Goal: Task Accomplishment & Management: Manage account settings

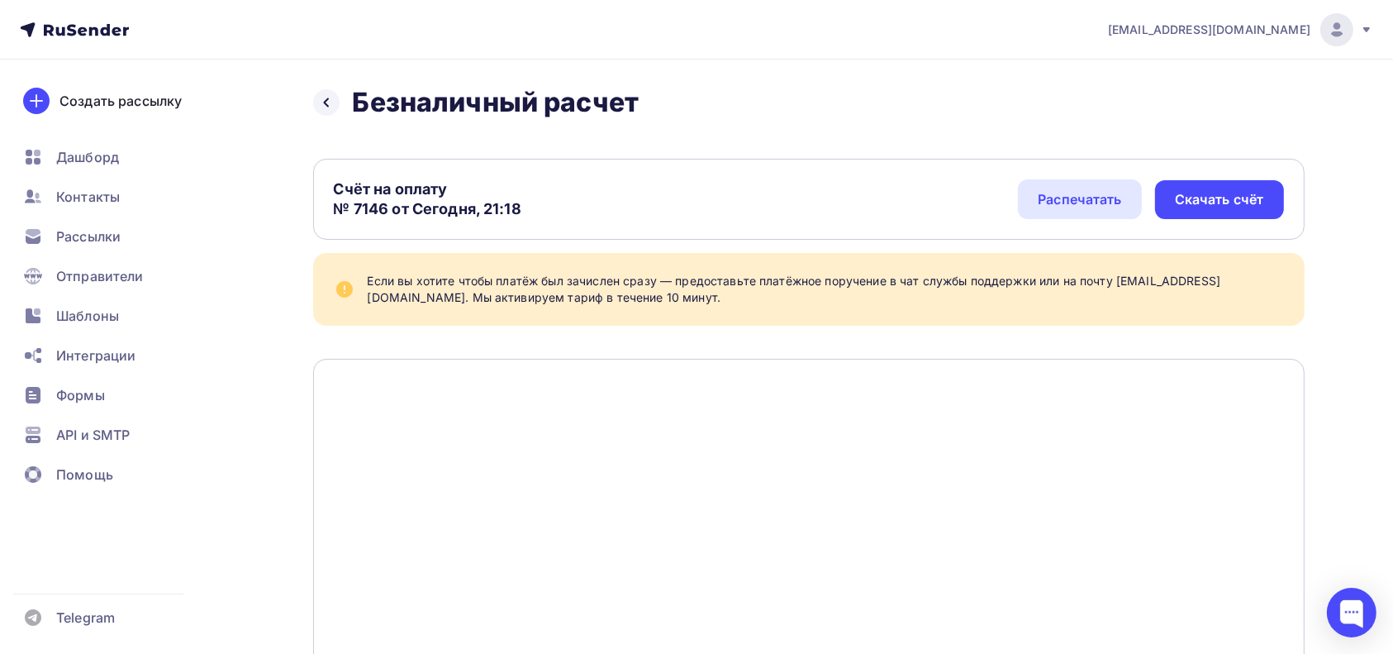
click at [1328, 32] on img at bounding box center [1337, 30] width 20 height 20
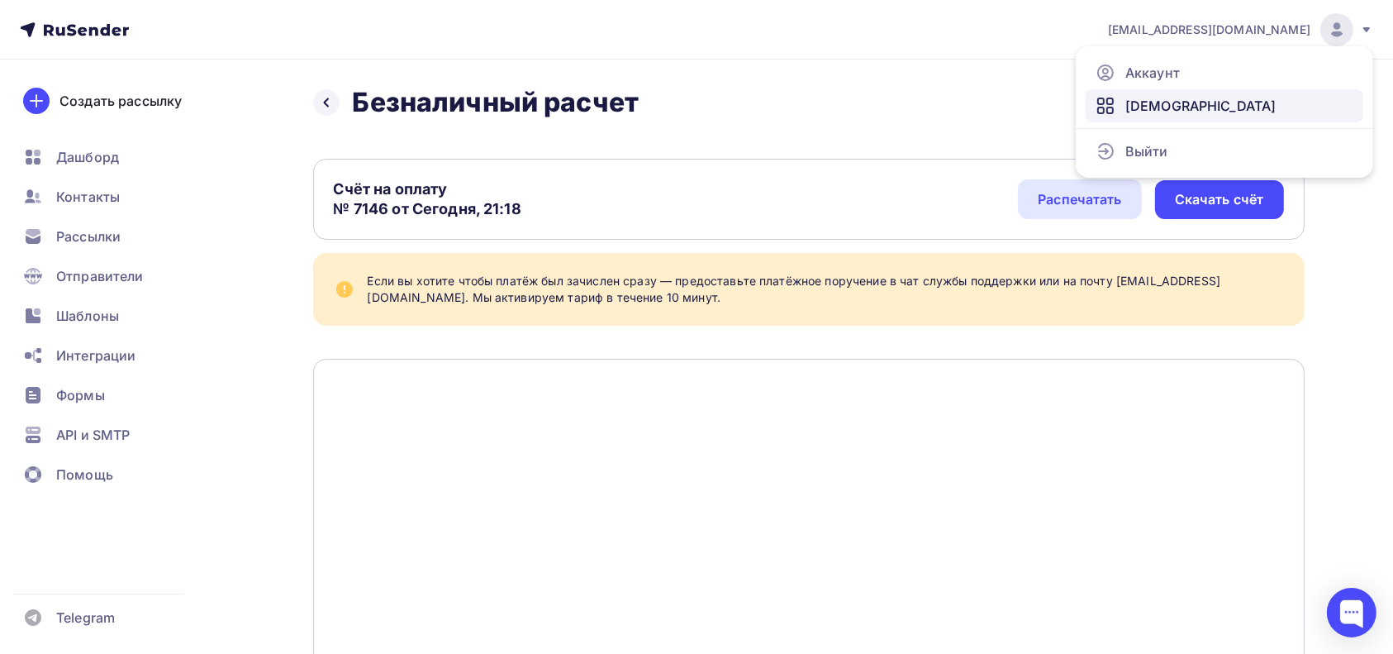
click at [1150, 106] on span "[DEMOGRAPHIC_DATA]" at bounding box center [1201, 106] width 151 height 20
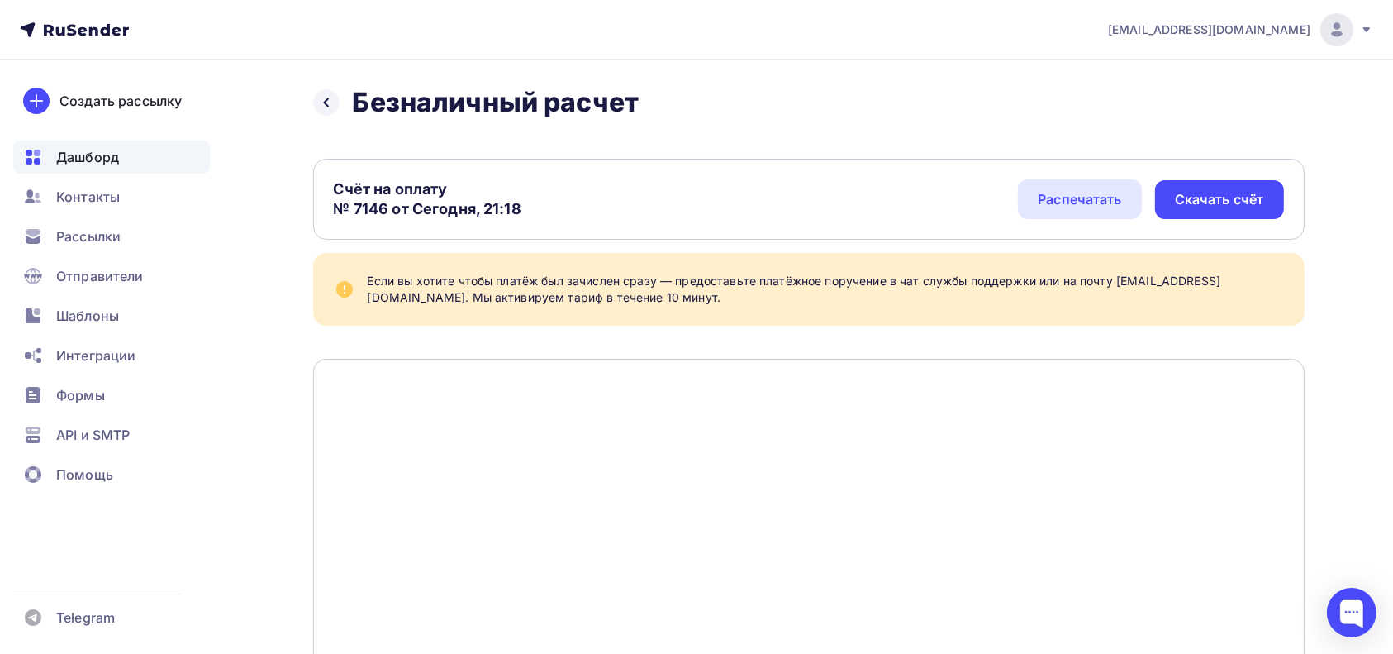
click at [85, 164] on span "Дашборд" at bounding box center [87, 157] width 63 height 20
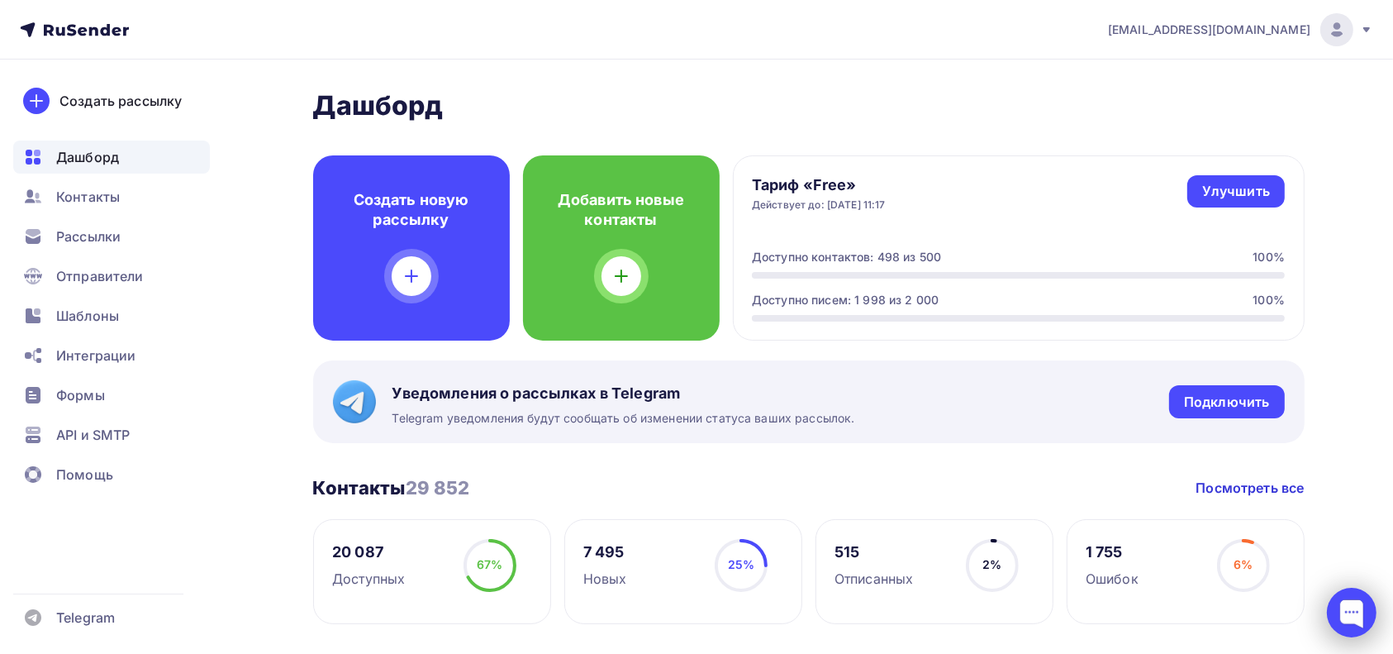
click at [1349, 618] on div at bounding box center [1352, 613] width 50 height 50
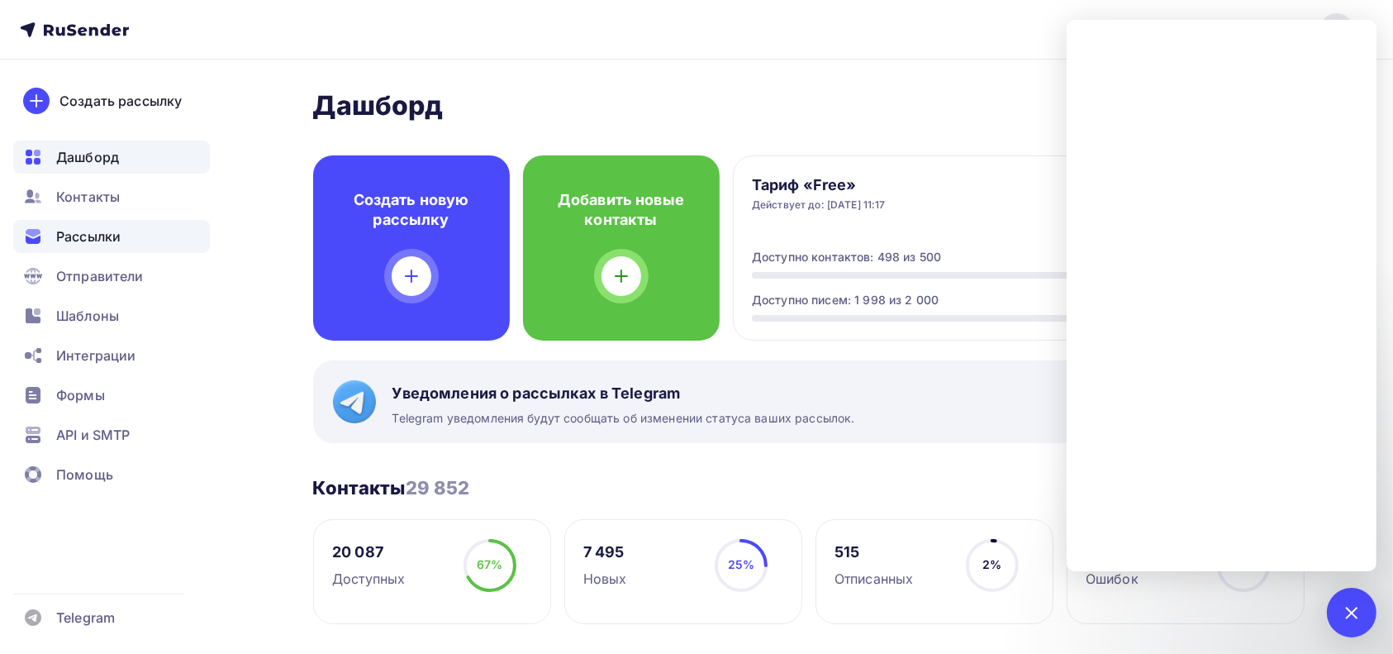
click at [70, 235] on span "Рассылки" at bounding box center [88, 236] width 64 height 20
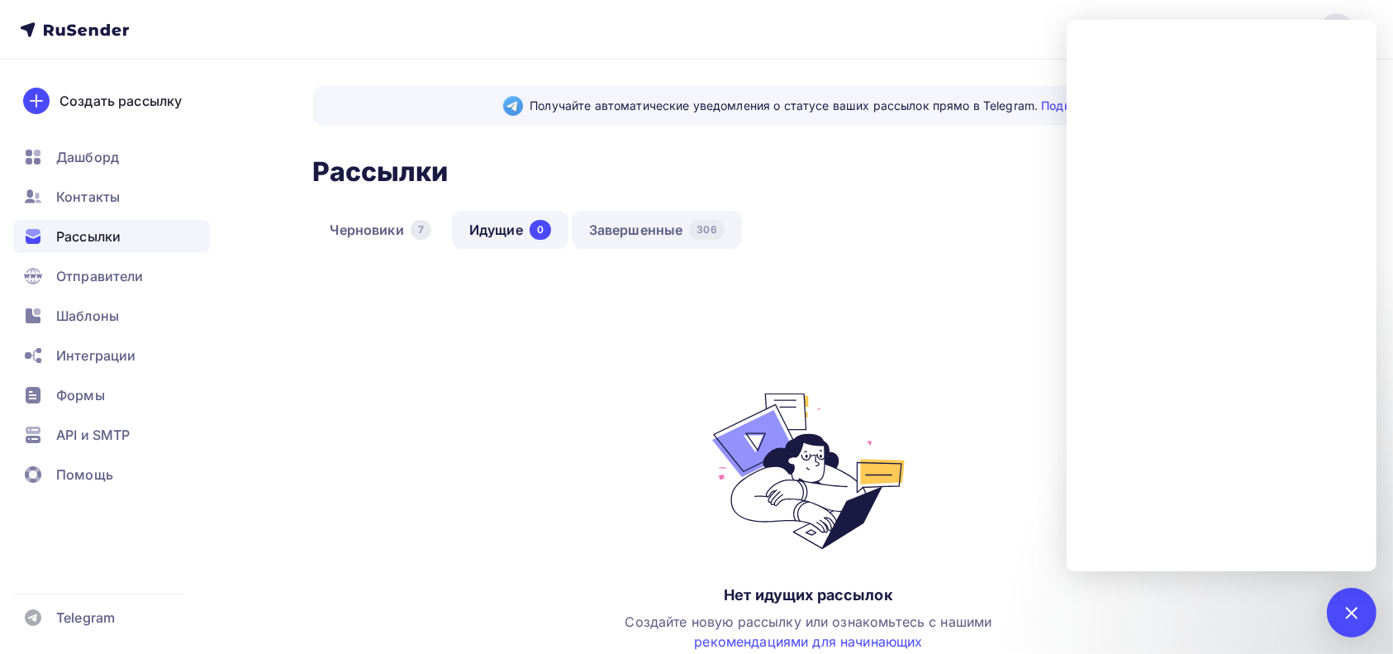
click at [618, 224] on link "Завершенные 306" at bounding box center [657, 230] width 170 height 38
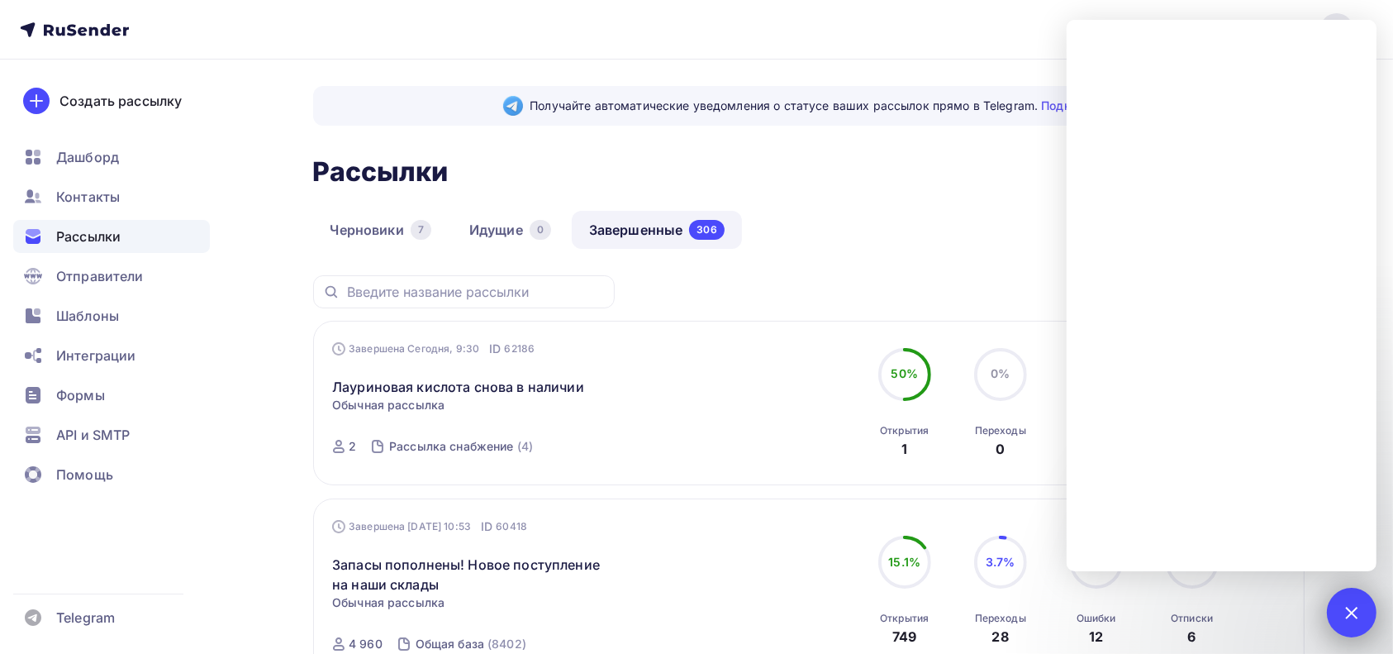
click at [1359, 618] on div "1" at bounding box center [1352, 613] width 50 height 50
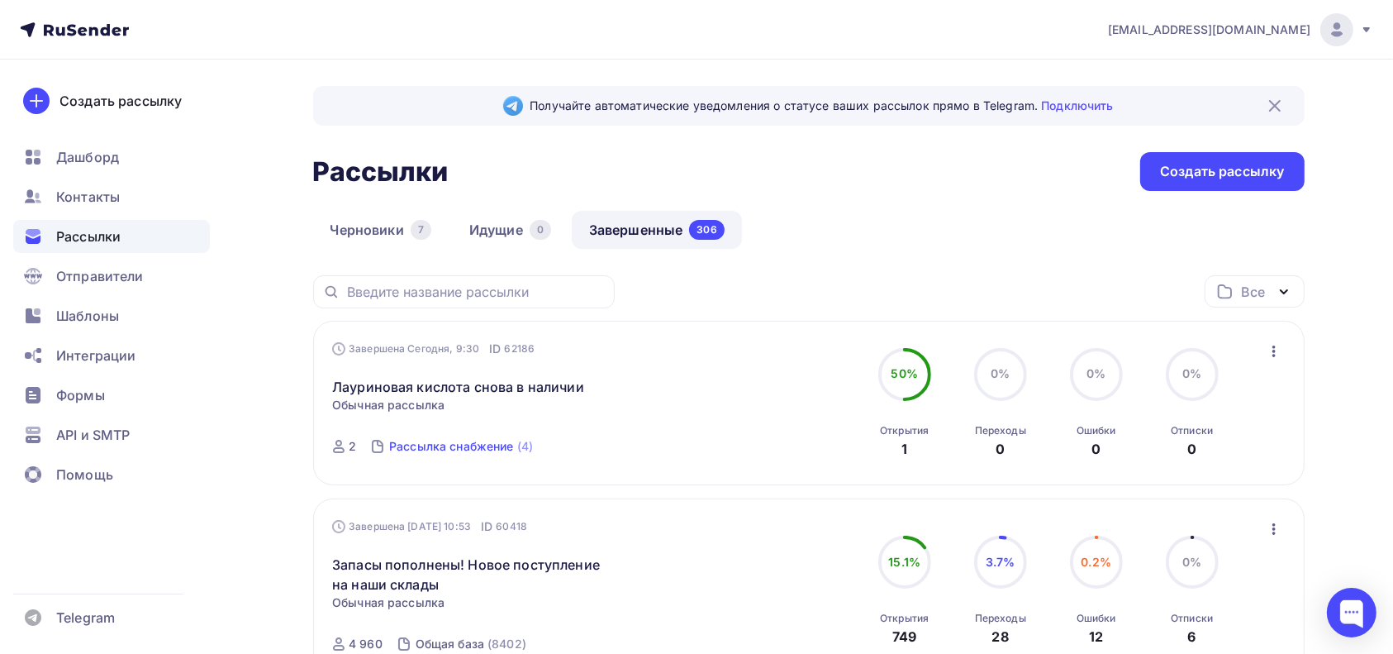
click at [423, 445] on div "Рассылка снабжение" at bounding box center [451, 446] width 125 height 17
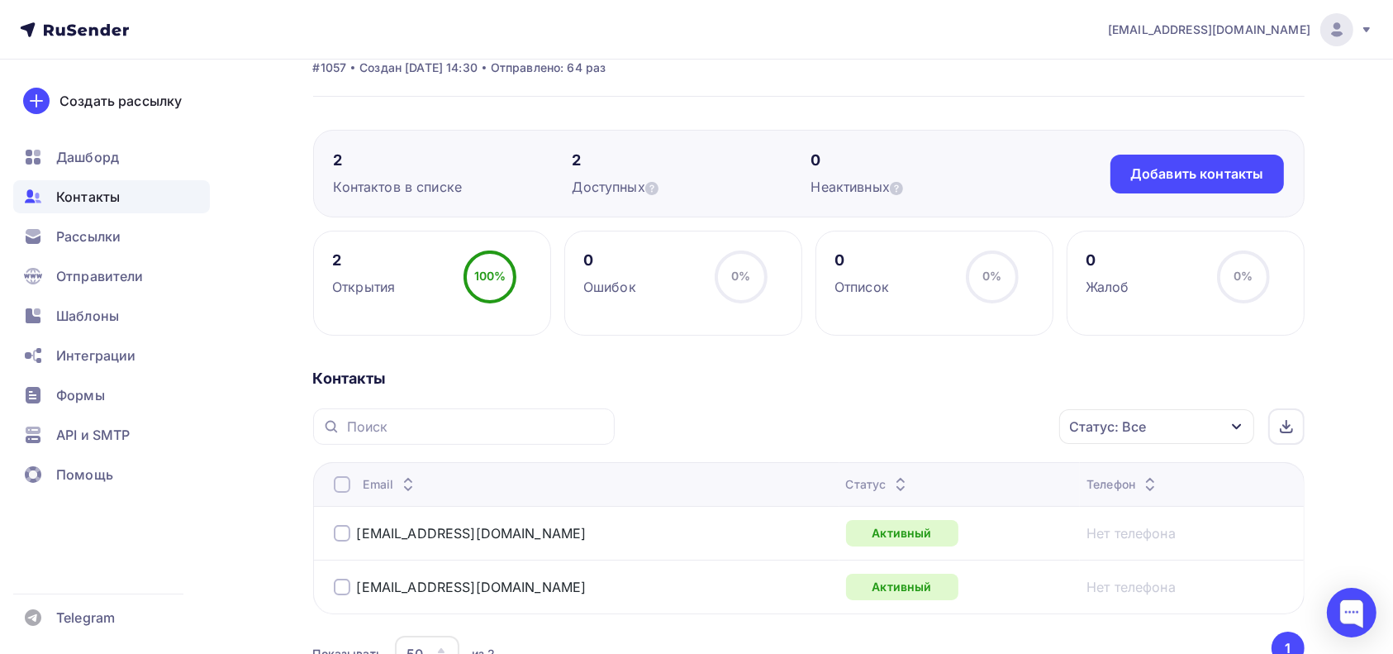
scroll to position [204, 0]
